Goal: Transaction & Acquisition: Purchase product/service

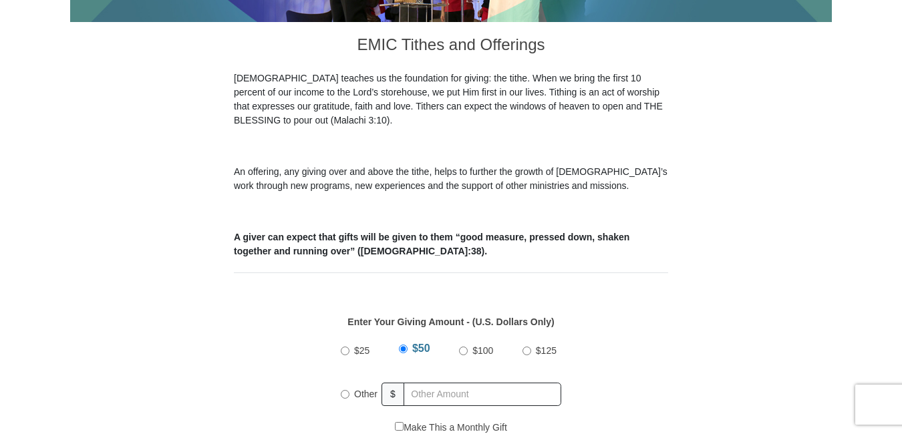
scroll to position [380, 0]
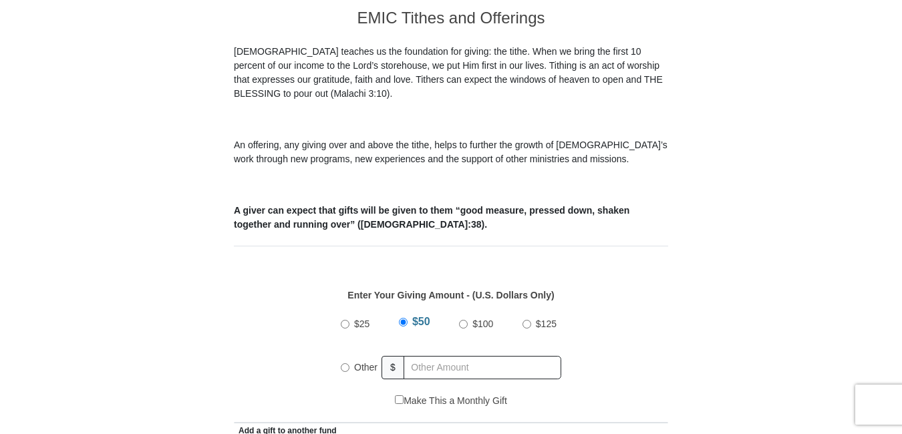
click at [463, 320] on input "$100" at bounding box center [463, 324] width 9 height 9
radio input "true"
click at [522, 320] on input "$125" at bounding box center [526, 324] width 9 height 9
radio input "true"
click at [461, 320] on input "$100" at bounding box center [460, 324] width 9 height 9
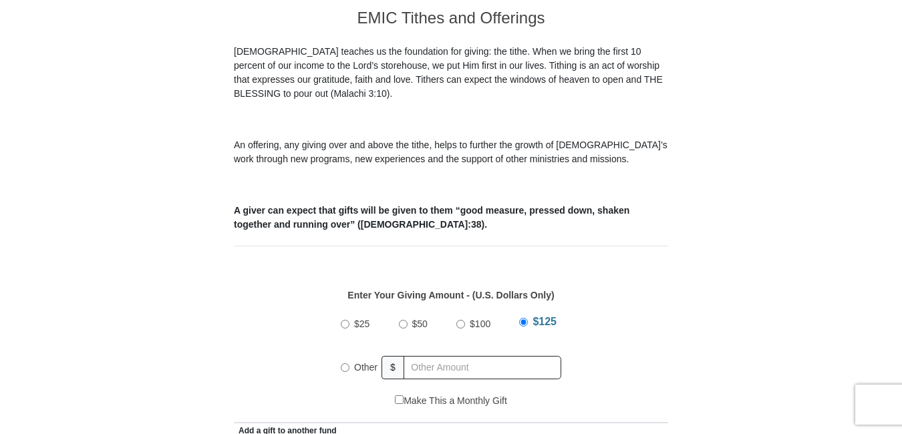
radio input "true"
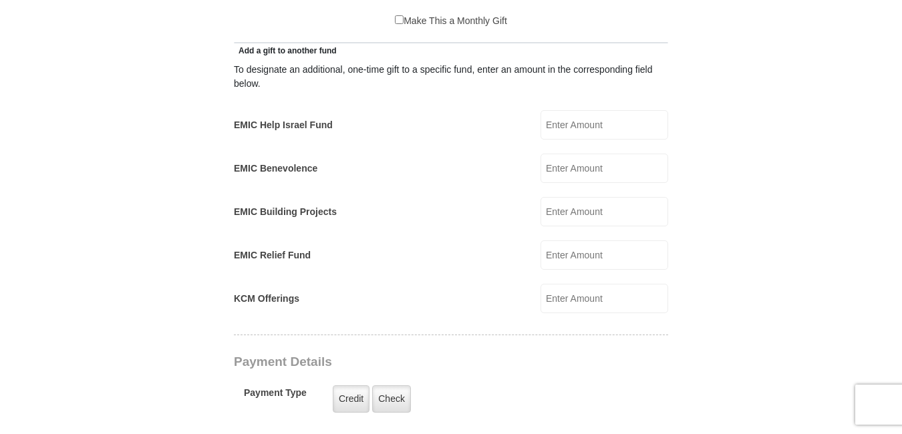
radio input "true"
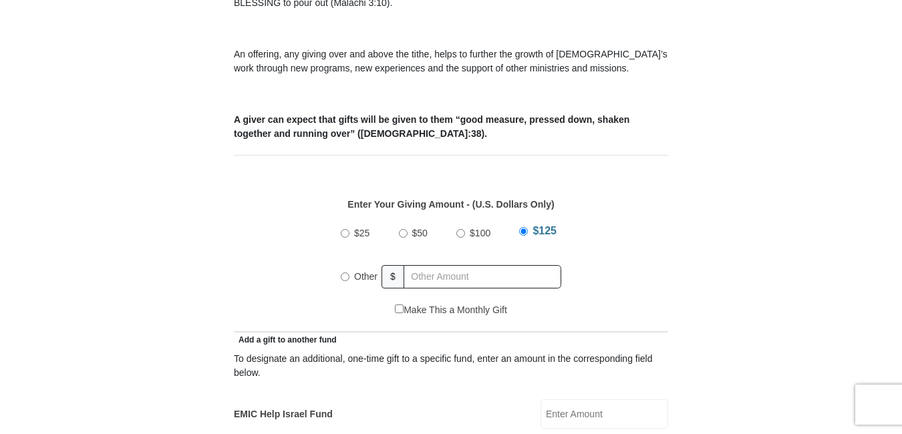
click at [461, 229] on input "$100" at bounding box center [460, 233] width 9 height 9
radio input "true"
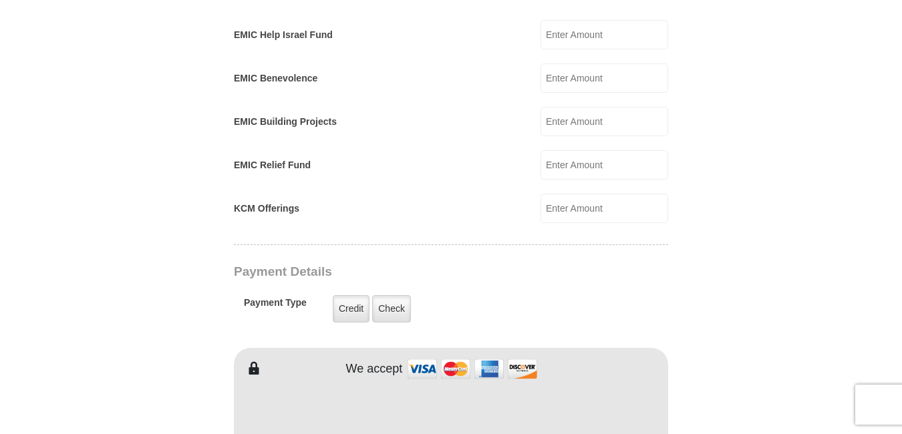
scroll to position [1230, 0]
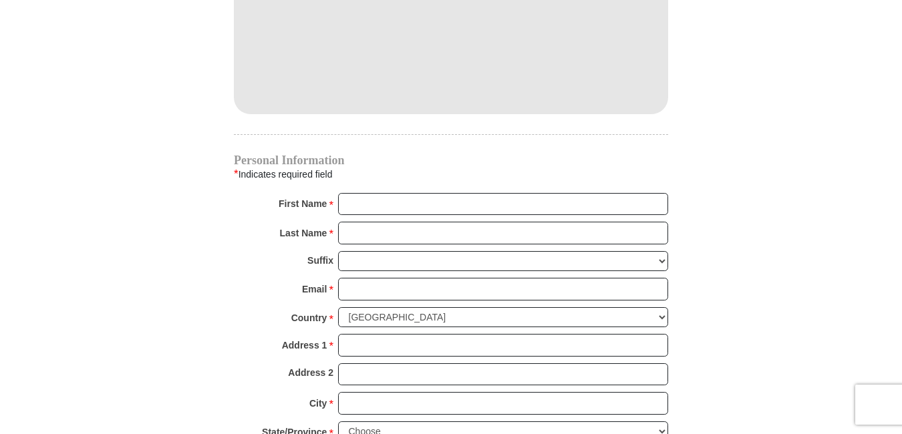
radio input "true"
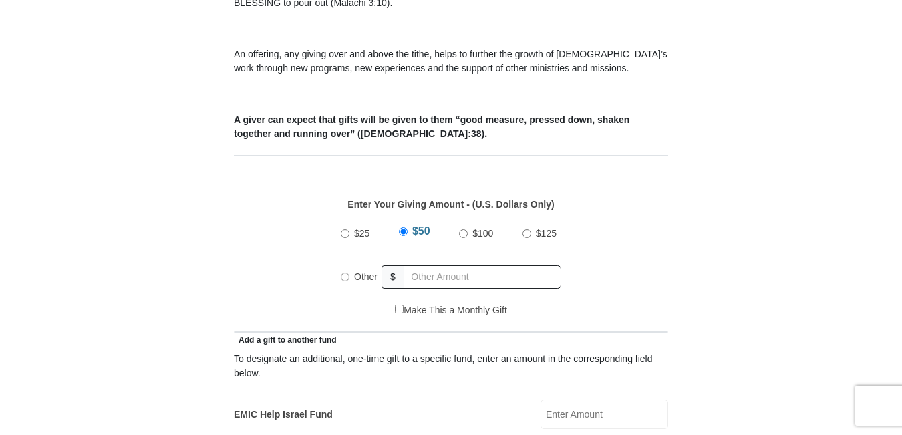
click at [464, 229] on input "$100" at bounding box center [463, 233] width 9 height 9
radio input "true"
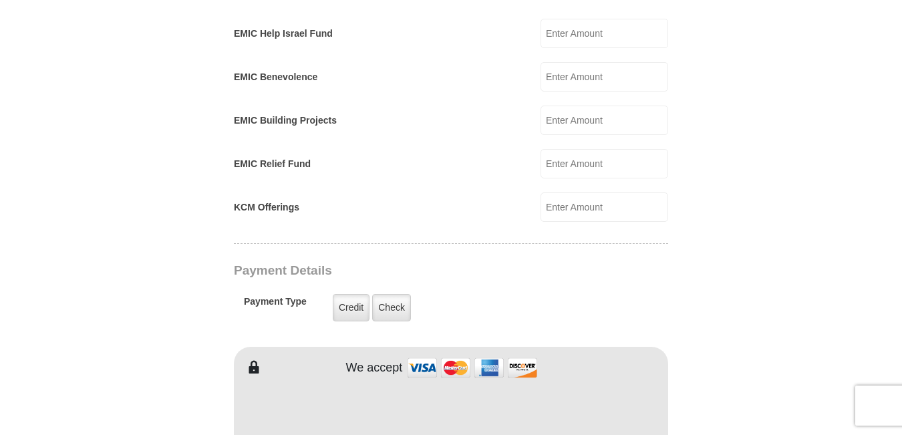
scroll to position [1231, 0]
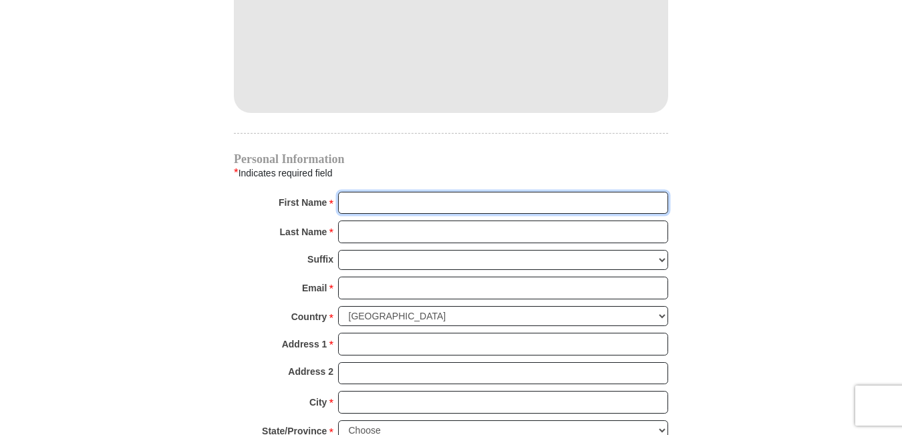
click at [422, 192] on input "First Name *" at bounding box center [503, 203] width 330 height 23
type input "[PERSON_NAME]"
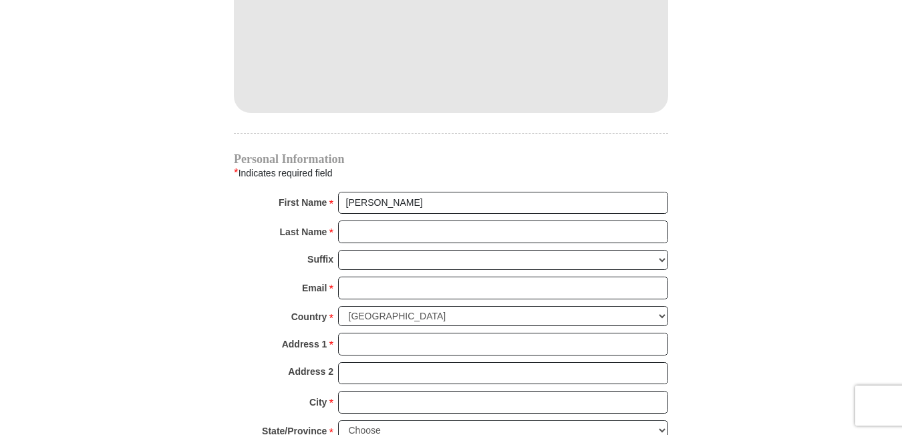
type input "40"
type input "[PERSON_NAME]"
type input "[EMAIL_ADDRESS][DOMAIN_NAME]"
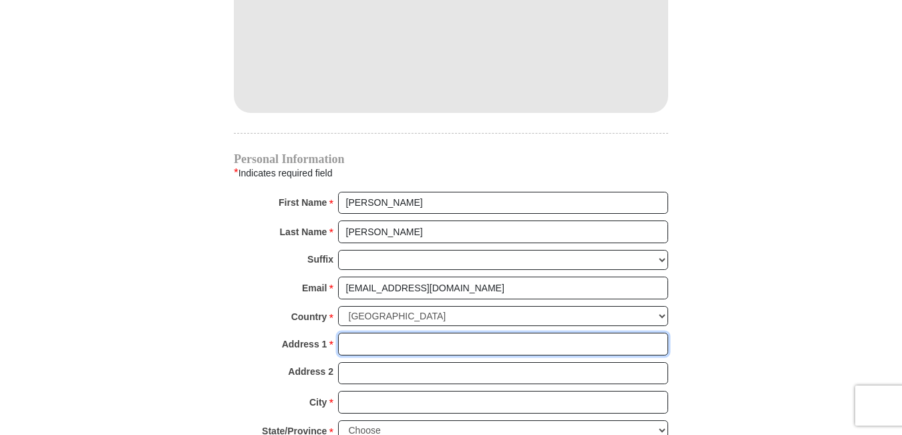
type input "[STREET_ADDRESS][PERSON_NAME]"
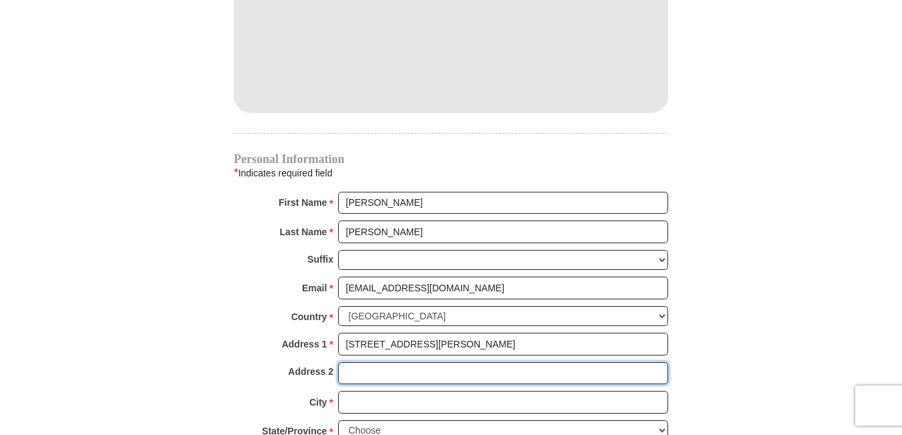
type input "Apt 116"
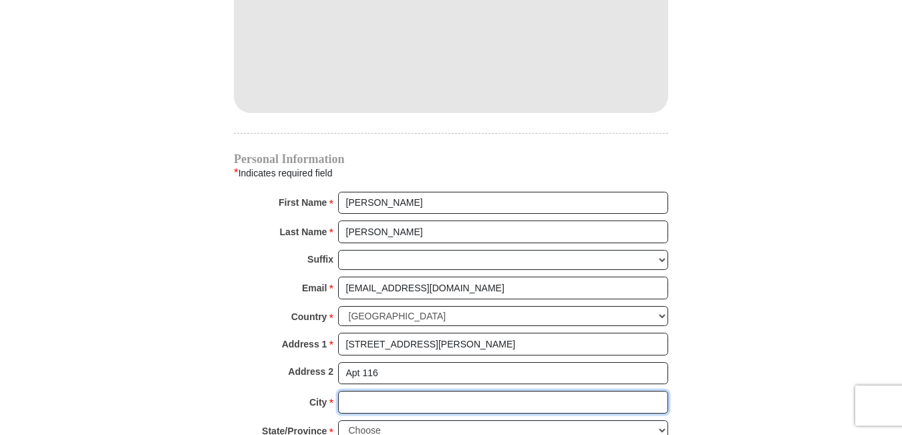
type input "[PERSON_NAME]"
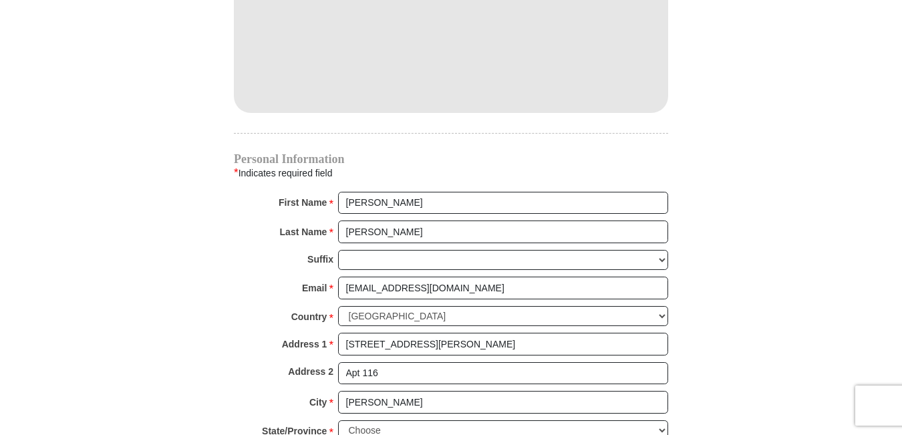
type input "93212"
type input "5593297635"
radio input "true"
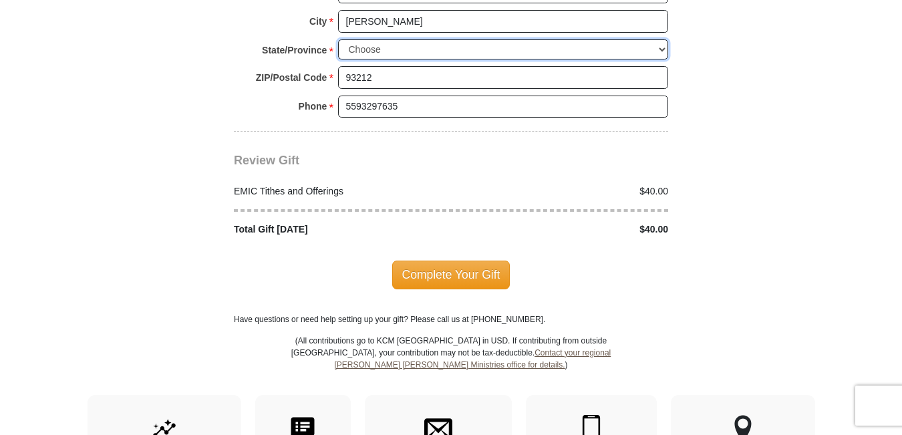
click at [662, 39] on select "Choose [US_STATE] [US_STATE] [US_STATE] [US_STATE] [US_STATE] Armed Forces Amer…" at bounding box center [503, 49] width 330 height 21
select select "CA"
click at [338, 39] on select "Choose [US_STATE] [US_STATE] [US_STATE] [US_STATE] [US_STATE] Armed Forces Amer…" at bounding box center [503, 49] width 330 height 21
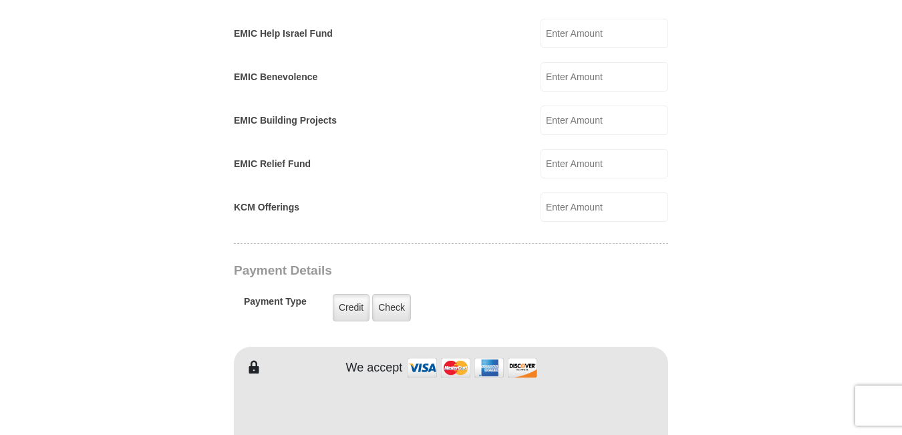
scroll to position [471, 0]
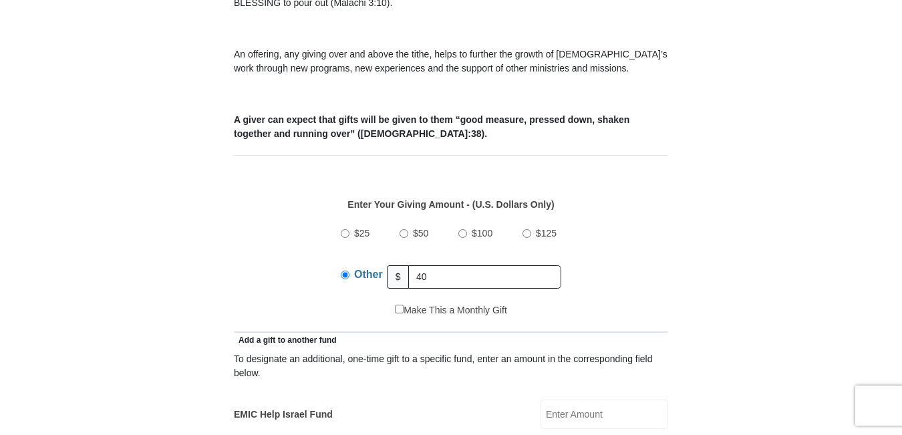
click at [462, 229] on input "$100" at bounding box center [462, 233] width 9 height 9
radio input "true"
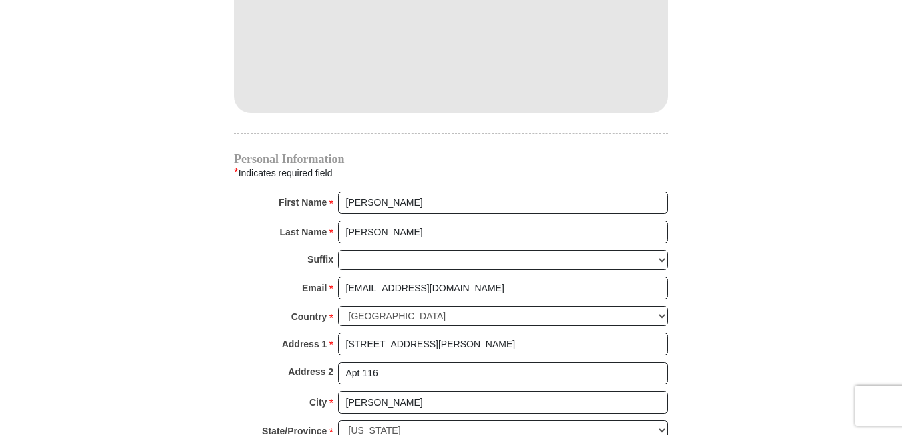
scroll to position [1612, 0]
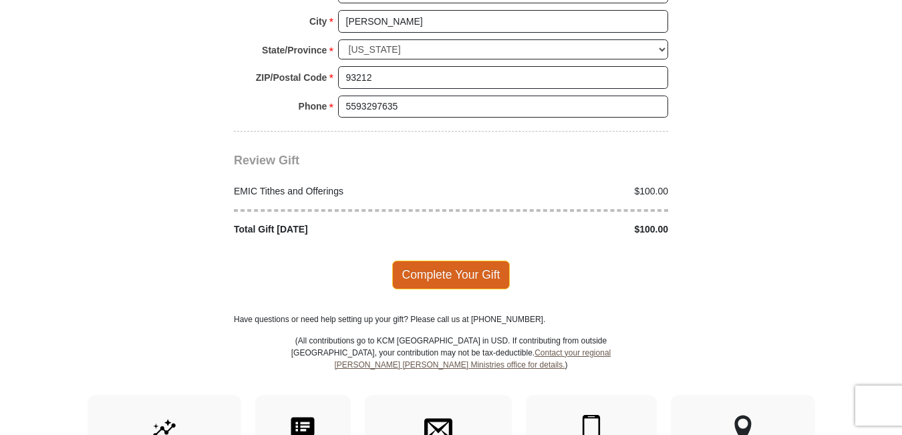
click at [446, 260] on span "Complete Your Gift" at bounding box center [451, 274] width 118 height 28
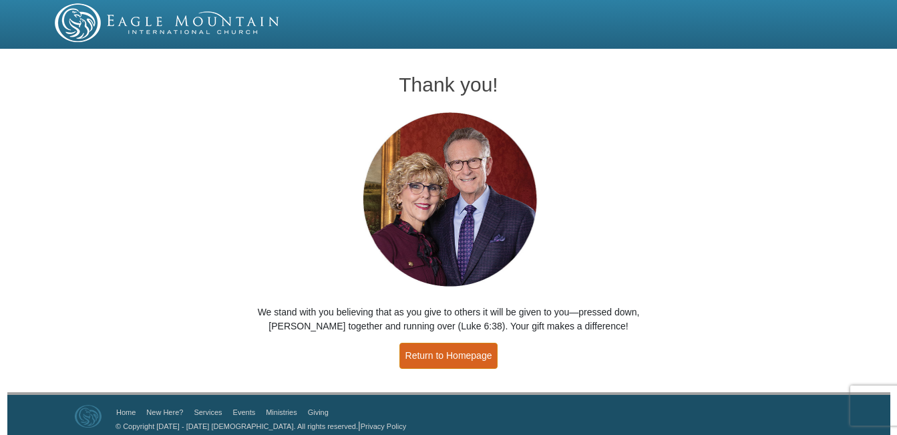
click at [449, 355] on link "Return to Homepage" at bounding box center [448, 356] width 99 height 26
